Goal: Find specific page/section: Find specific page/section

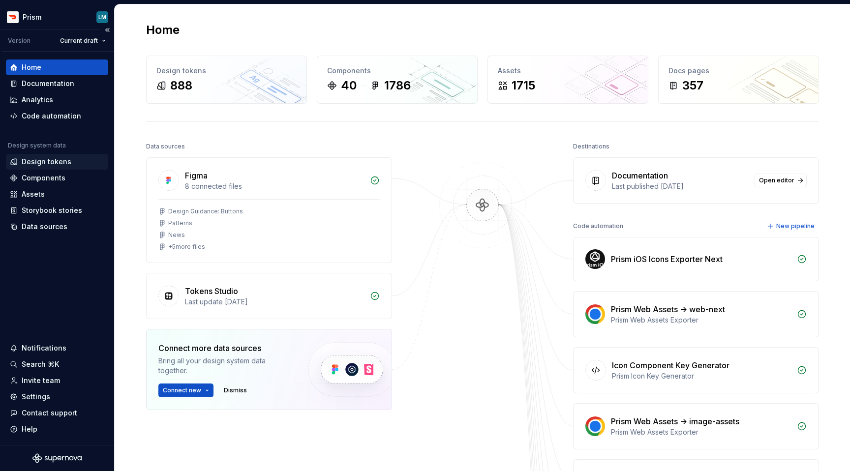
click at [38, 163] on div "Design tokens" at bounding box center [47, 162] width 50 height 10
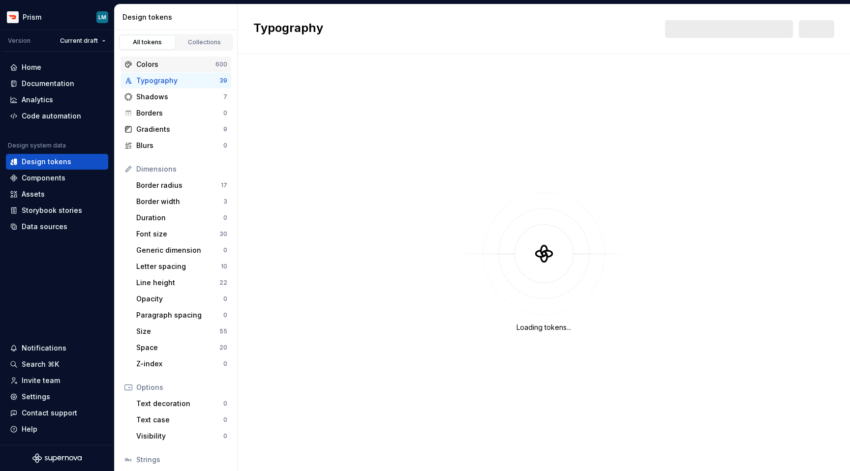
click at [179, 62] on div "Colors" at bounding box center [175, 65] width 79 height 10
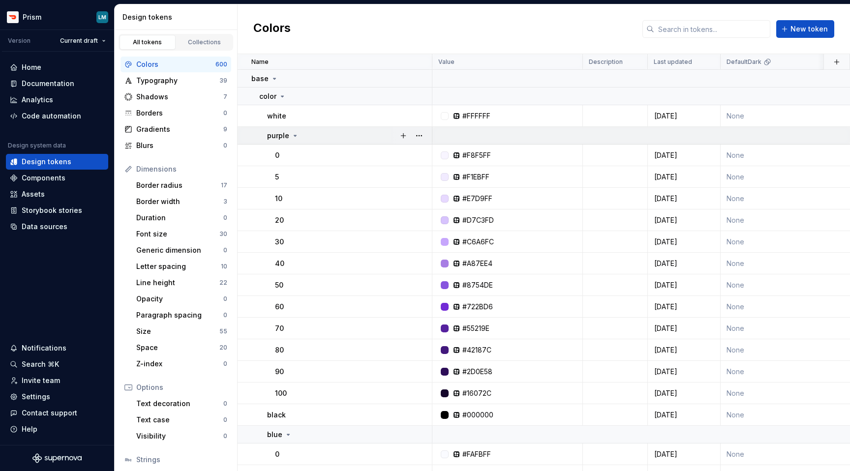
click at [288, 134] on p "purple" at bounding box center [278, 136] width 22 height 10
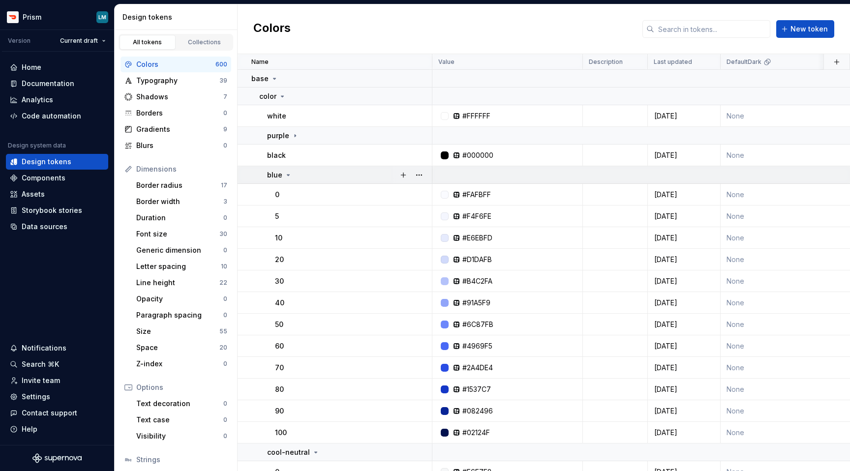
click at [284, 174] on icon at bounding box center [288, 175] width 8 height 8
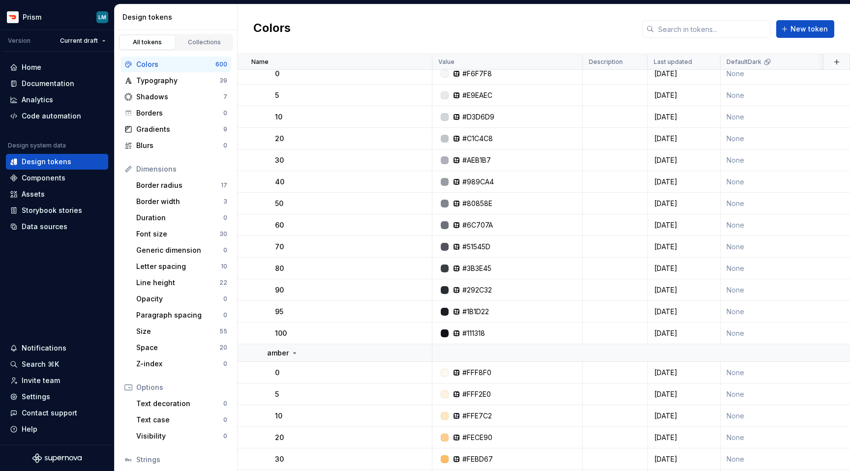
scroll to position [136, 0]
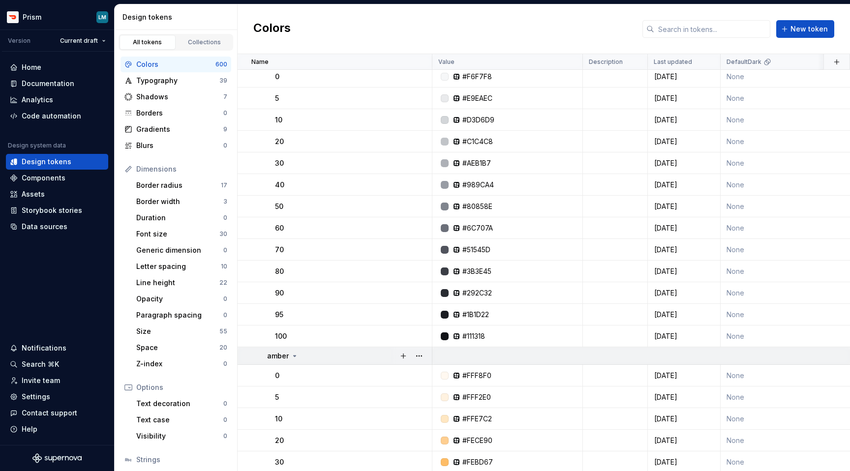
click at [291, 354] on icon at bounding box center [295, 356] width 8 height 8
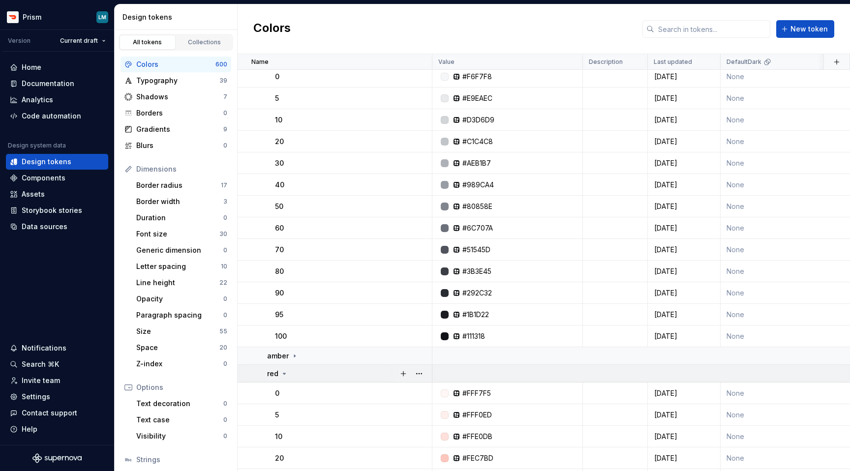
click at [282, 377] on icon at bounding box center [284, 374] width 8 height 8
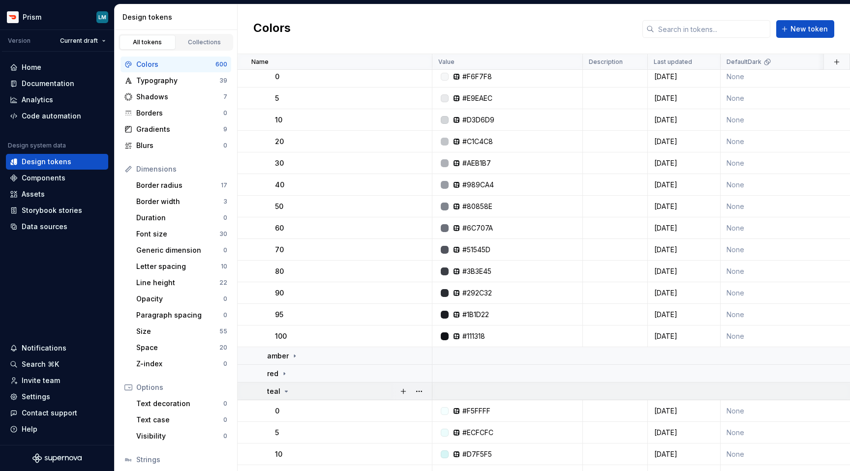
click at [284, 388] on icon at bounding box center [286, 392] width 8 height 8
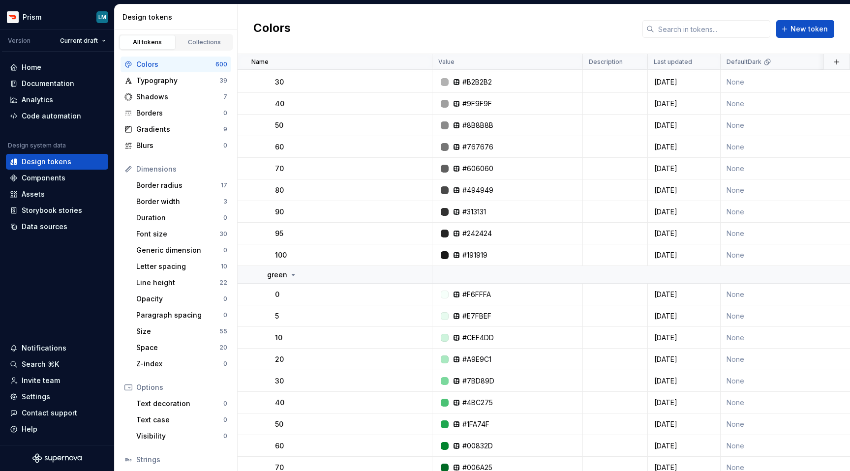
scroll to position [369, 0]
